Goal: Navigation & Orientation: Find specific page/section

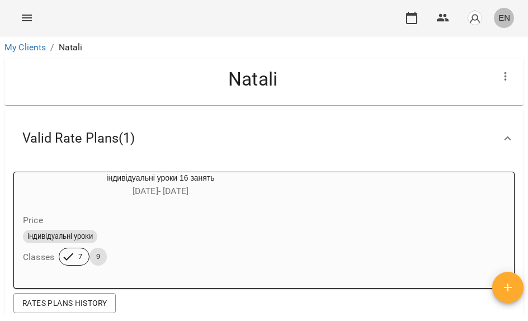
click at [504, 14] on span "EN" at bounding box center [504, 18] width 12 height 12
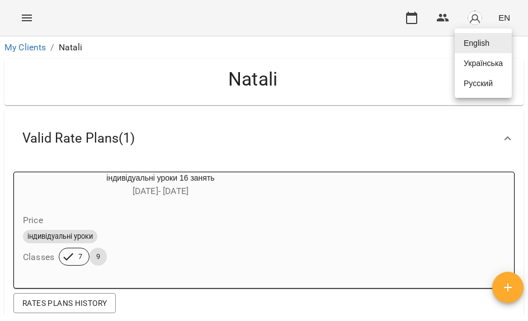
click at [472, 14] on div at bounding box center [264, 160] width 528 height 321
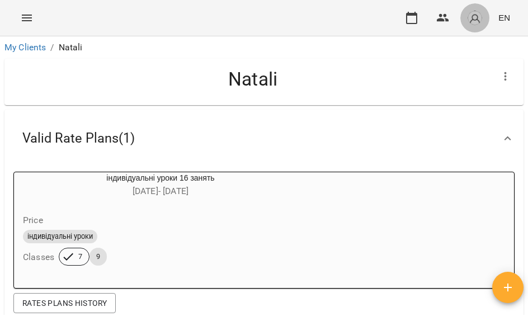
click at [476, 18] on img "button" at bounding box center [475, 18] width 16 height 16
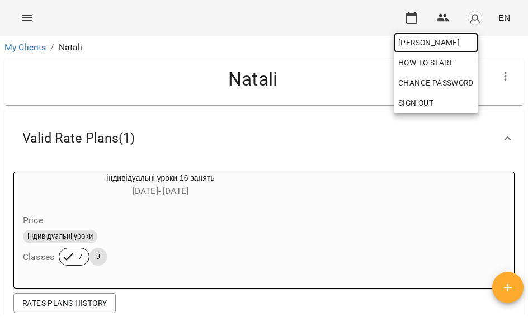
click at [466, 42] on span "[PERSON_NAME]" at bounding box center [435, 42] width 75 height 13
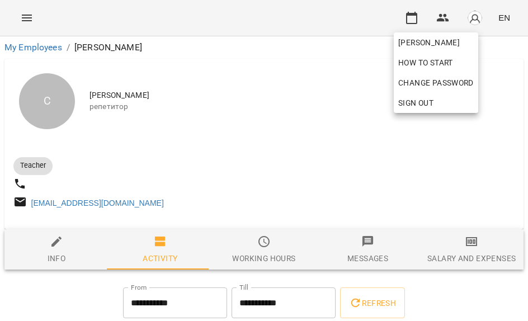
click at [285, 160] on div at bounding box center [264, 160] width 528 height 321
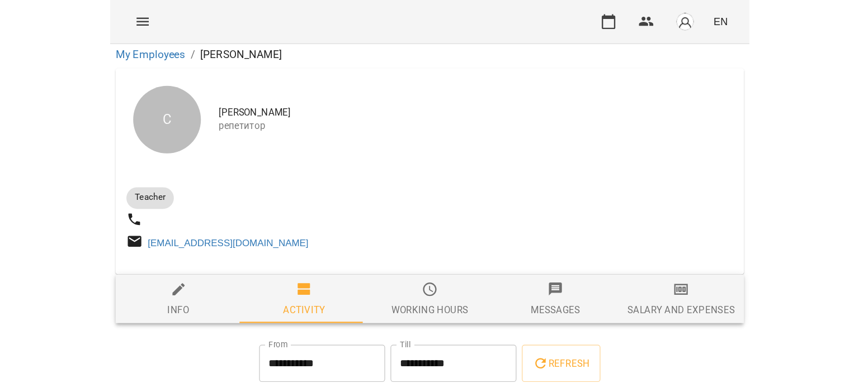
scroll to position [391, 0]
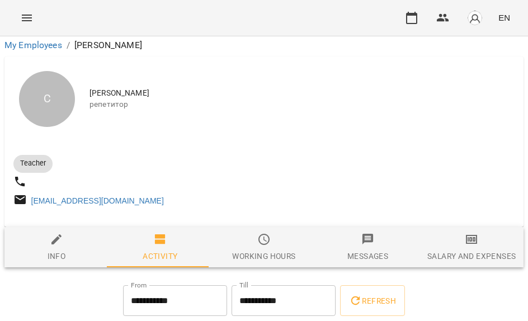
click at [483, 10] on button "button" at bounding box center [474, 17] width 29 height 29
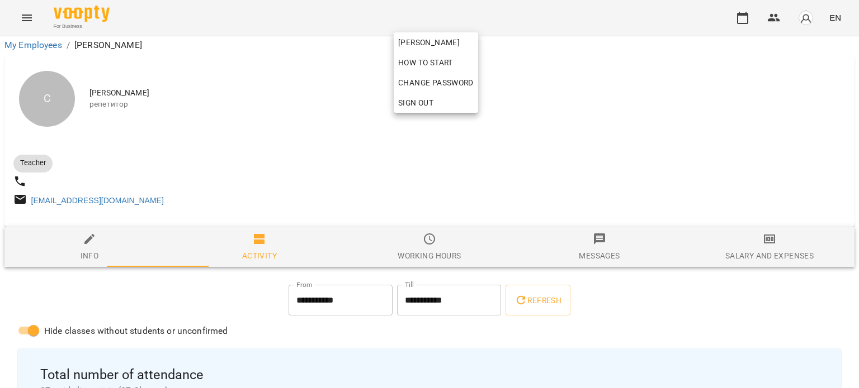
scroll to position [380, 0]
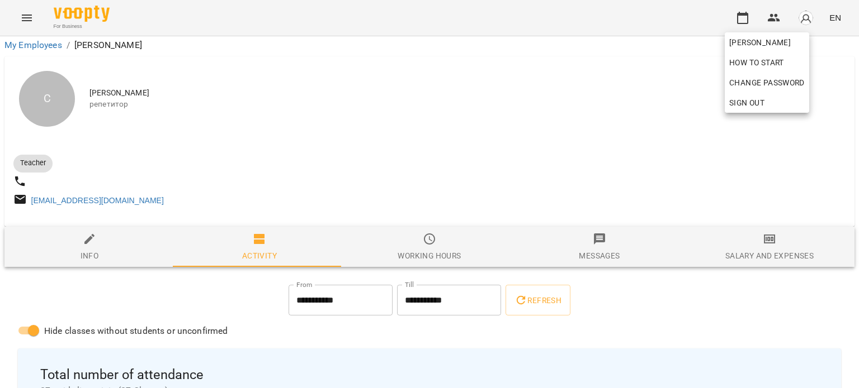
click at [527, 134] on div at bounding box center [429, 194] width 859 height 388
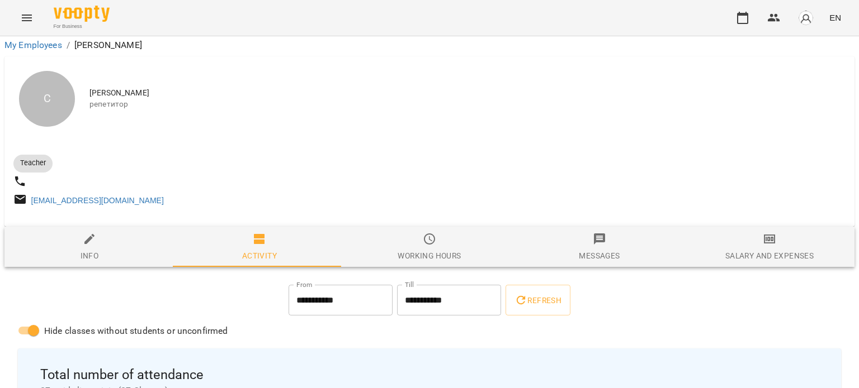
scroll to position [0, 0]
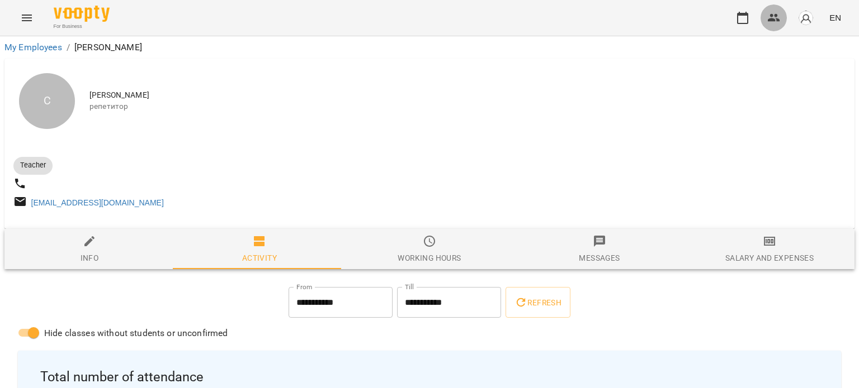
click at [527, 19] on button "button" at bounding box center [773, 17] width 27 height 27
